Goal: Entertainment & Leisure: Browse casually

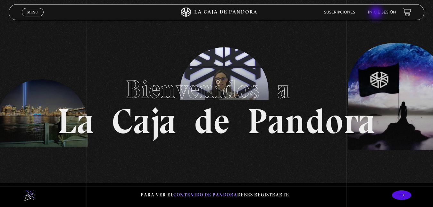
click at [376, 13] on link "Inicie sesión" at bounding box center [382, 13] width 28 height 4
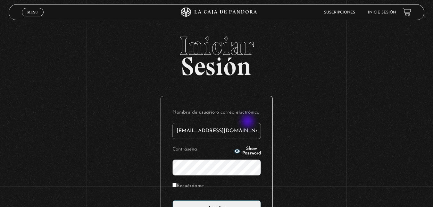
type input "[EMAIL_ADDRESS][DOMAIN_NAME]"
click at [172, 200] on input "Acceder" at bounding box center [216, 208] width 88 height 16
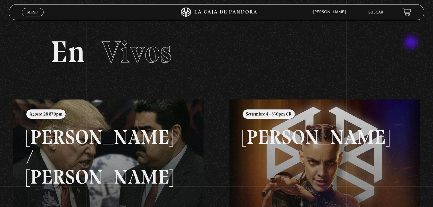
click at [410, 42] on section "En Vivos" at bounding box center [216, 60] width 433 height 78
click at [128, 46] on span "Vivos" at bounding box center [137, 52] width 70 height 37
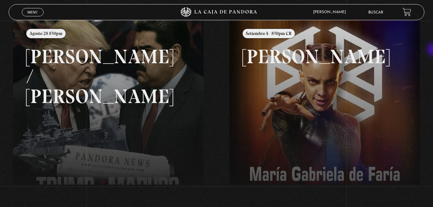
scroll to position [32, 0]
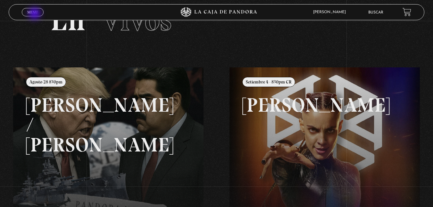
click at [35, 14] on span "Menu" at bounding box center [32, 12] width 11 height 4
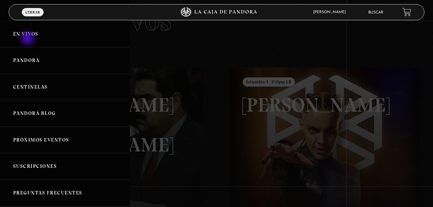
click at [28, 39] on link "En vivos" at bounding box center [65, 34] width 130 height 27
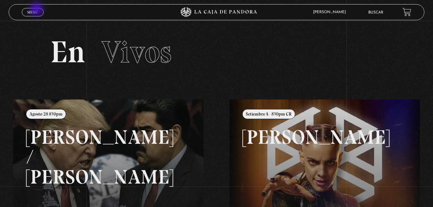
click at [37, 10] on span "Menu" at bounding box center [32, 12] width 11 height 4
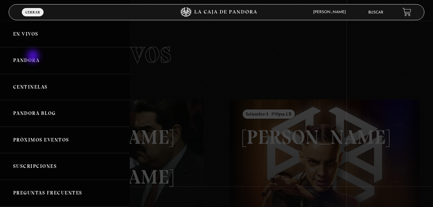
click at [34, 57] on link "Pandora" at bounding box center [65, 60] width 130 height 27
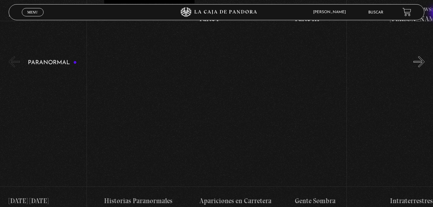
scroll to position [81, 0]
